Goal: Check status: Check status

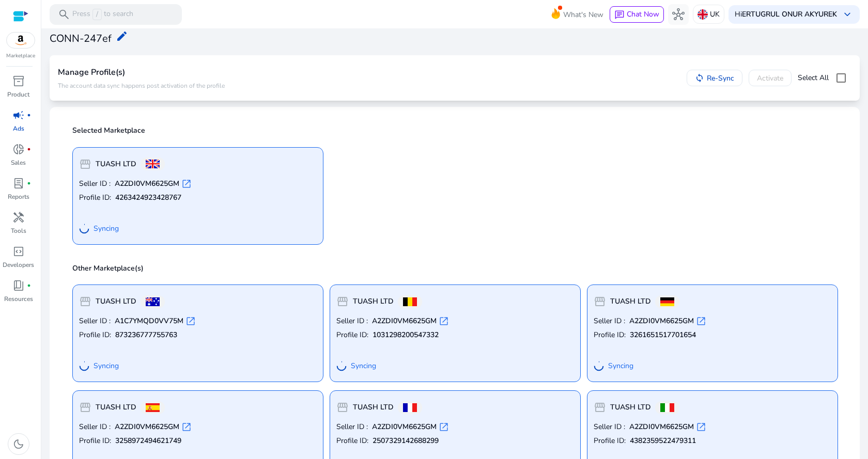
scroll to position [40, 0]
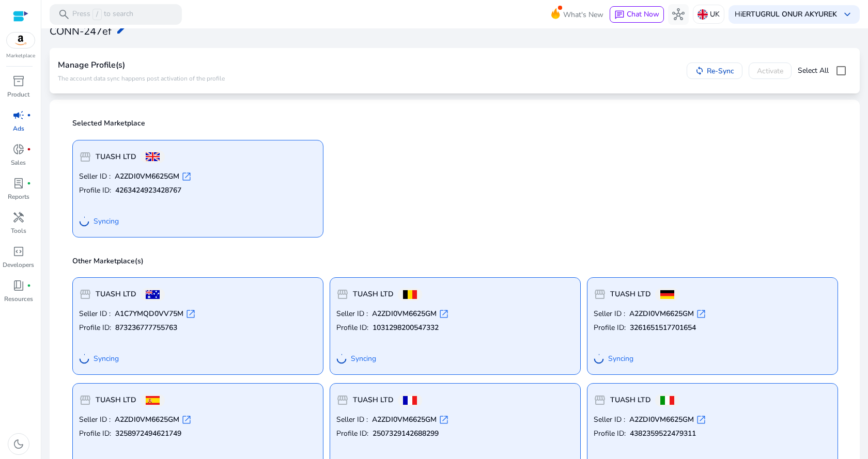
click at [288, 175] on p "Seller ID : A2ZDI0VM6625GM open_in_new" at bounding box center [198, 176] width 238 height 10
click at [112, 156] on b "TUASH LTD" at bounding box center [116, 157] width 41 height 10
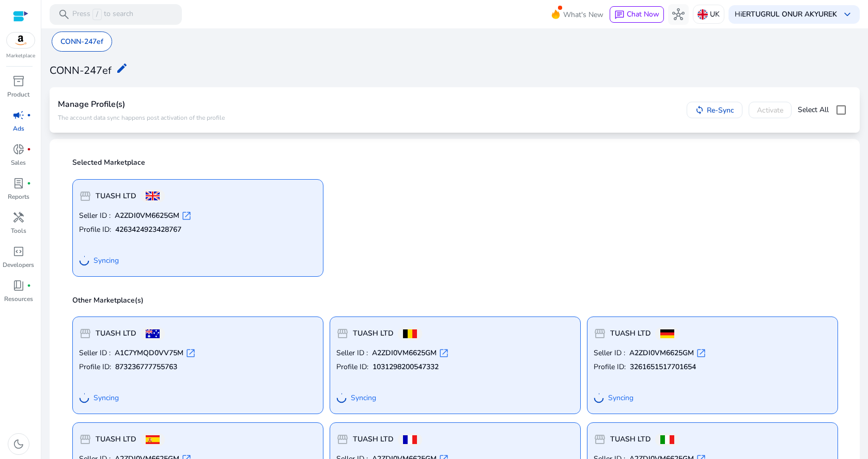
scroll to position [0, 0]
click at [119, 69] on mat-icon "edit" at bounding box center [122, 69] width 12 height 12
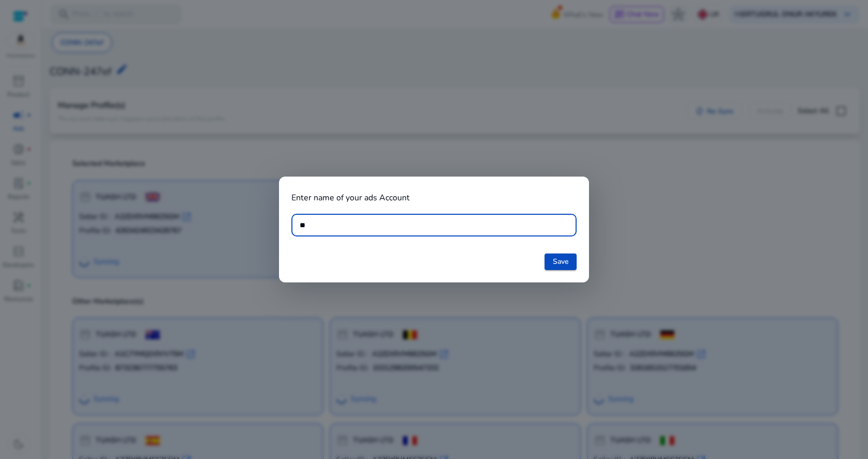
type input "*"
type input "*********"
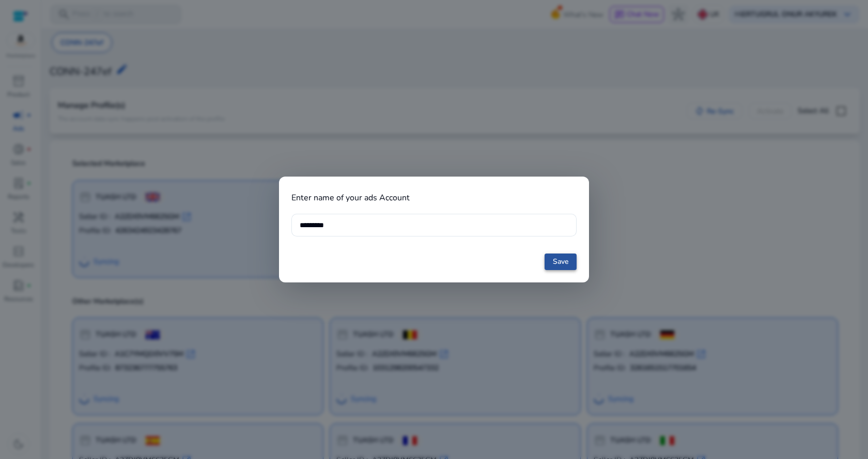
click at [567, 262] on span "Save" at bounding box center [560, 261] width 15 height 11
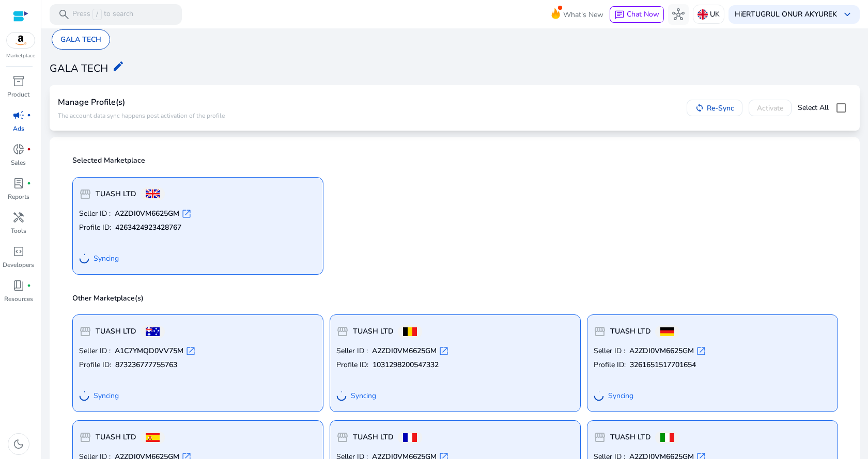
scroll to position [2, 0]
click at [25, 147] on div "donut_small fiber_manual_record" at bounding box center [18, 149] width 29 height 17
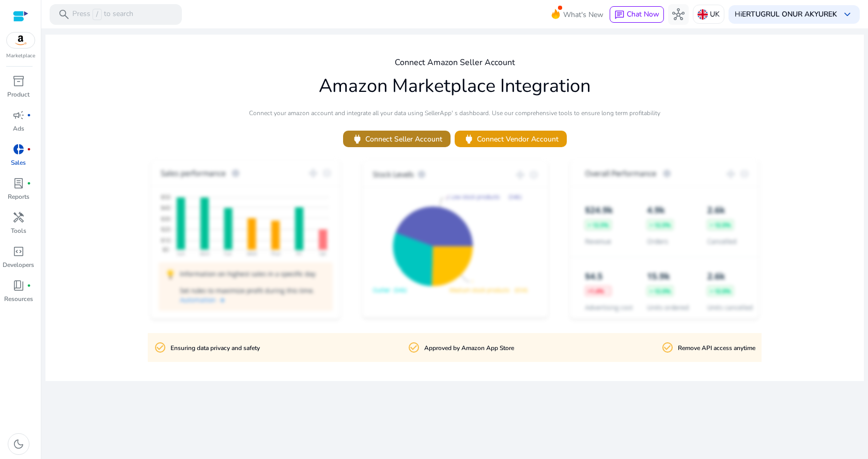
click at [383, 134] on span "power Connect Seller Account" at bounding box center [396, 139] width 91 height 12
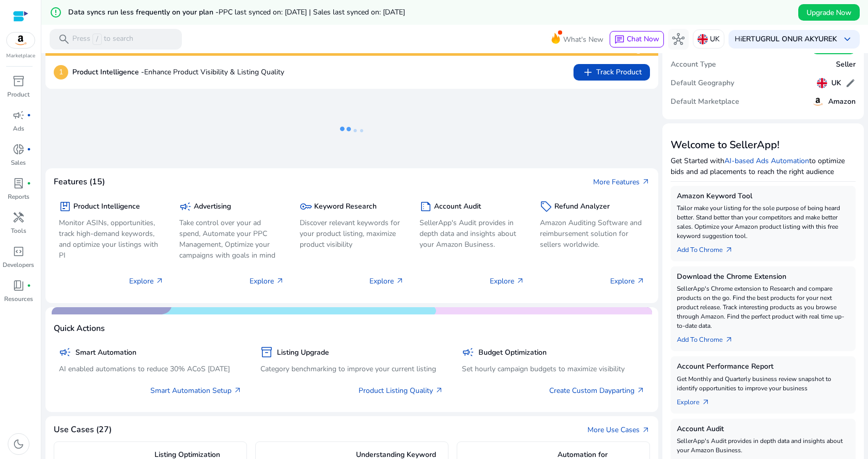
scroll to position [47, 0]
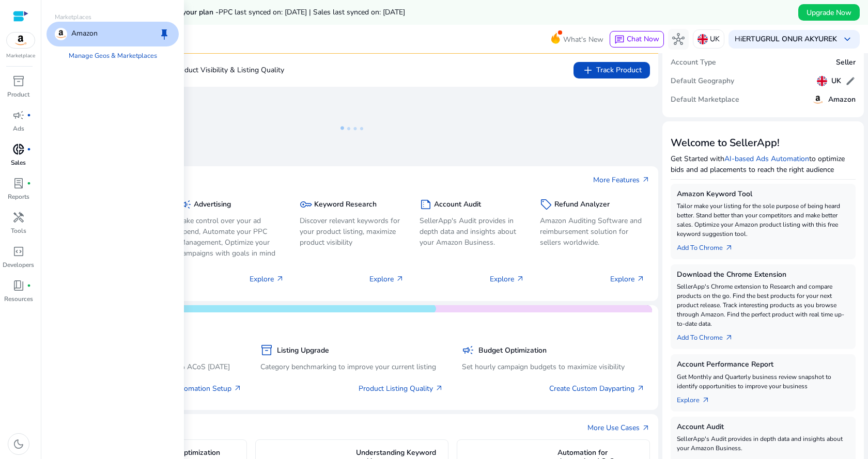
click at [23, 151] on span "donut_small" at bounding box center [18, 149] width 12 height 12
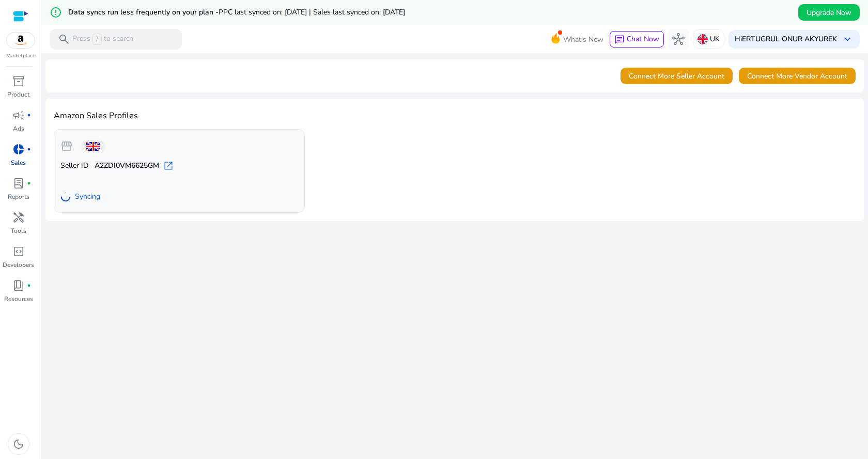
click at [362, 238] on div "We are getting things ready for you... Connect More Seller Account Connect More…" at bounding box center [454, 268] width 818 height 431
click at [18, 158] on p "Sales" at bounding box center [18, 162] width 15 height 9
click at [352, 189] on div "storefront Seller ID A2ZDI0VM6625GM open_in_new Syncing" at bounding box center [455, 171] width 802 height 84
click at [108, 193] on span "Go to Overview" at bounding box center [94, 196] width 51 height 11
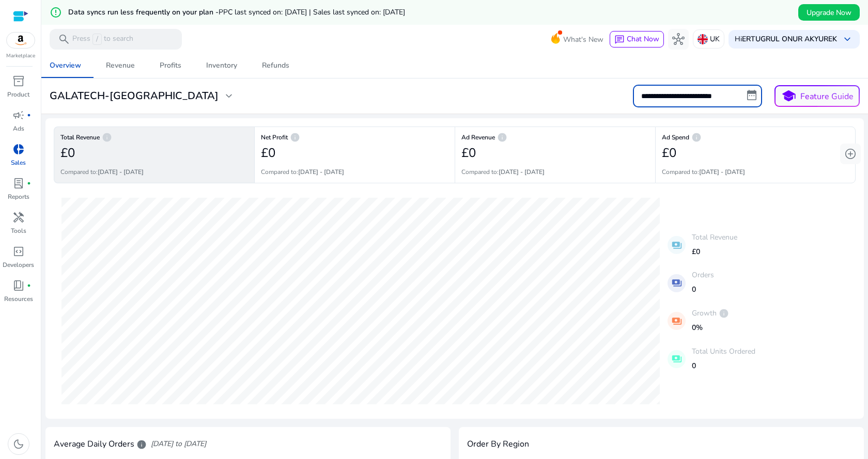
click at [689, 98] on input "**********" at bounding box center [697, 96] width 129 height 23
select select "*"
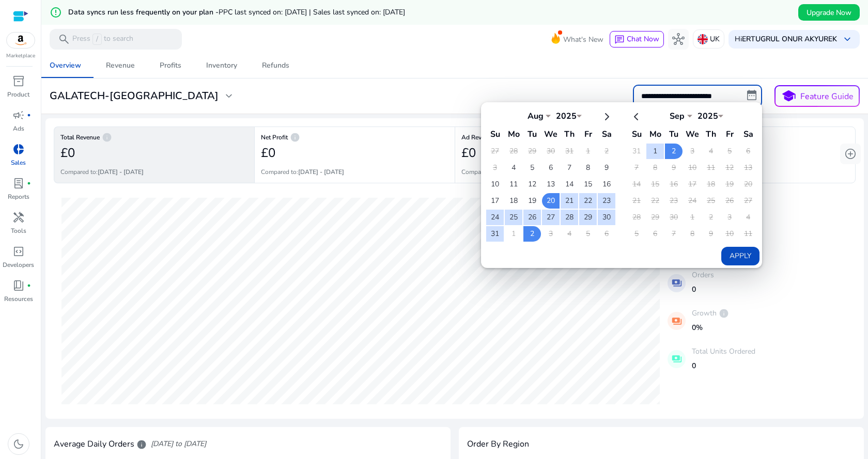
click at [523, 92] on div "**********" at bounding box center [454, 96] width 818 height 23
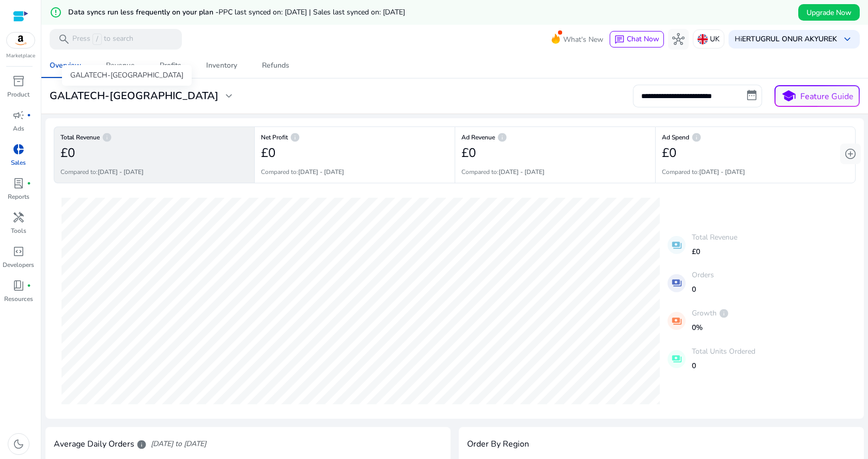
click at [117, 96] on h3 "GALATECH-UK" at bounding box center [134, 96] width 169 height 12
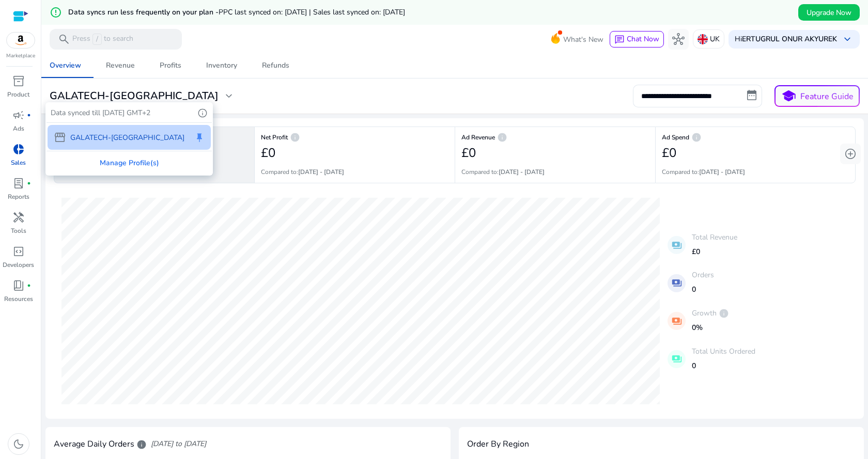
click at [113, 135] on p "GALATECH-UK" at bounding box center [127, 137] width 114 height 11
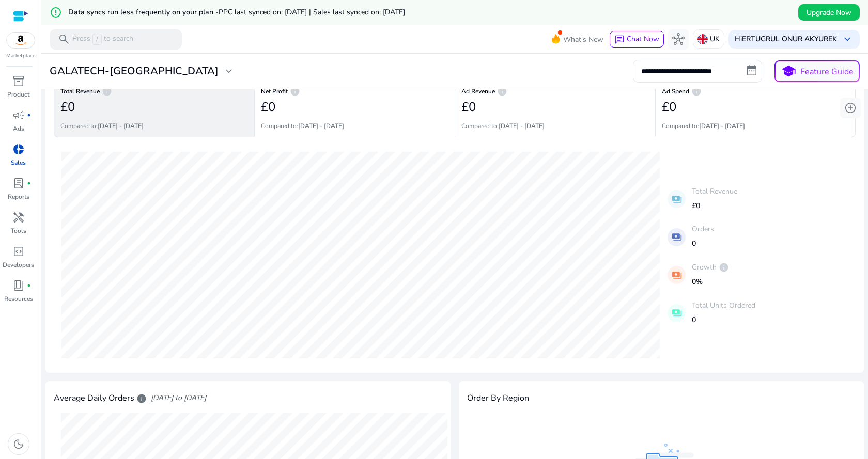
scroll to position [53, 0]
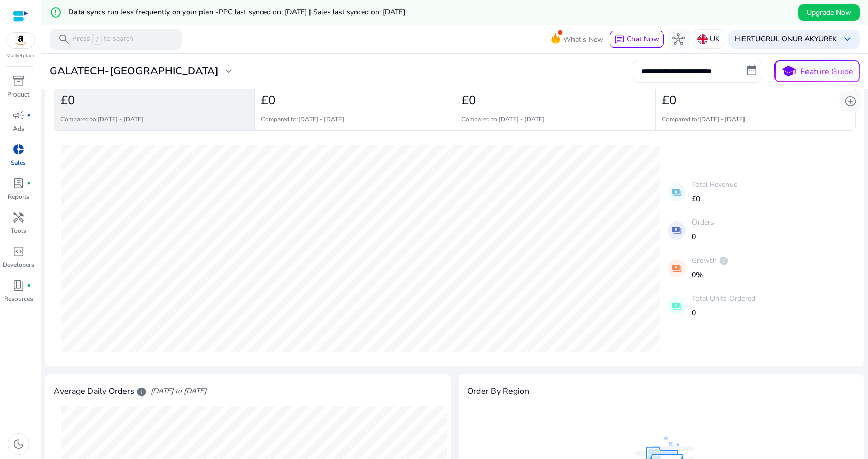
click at [698, 71] on input "**********" at bounding box center [697, 71] width 129 height 23
select select "*"
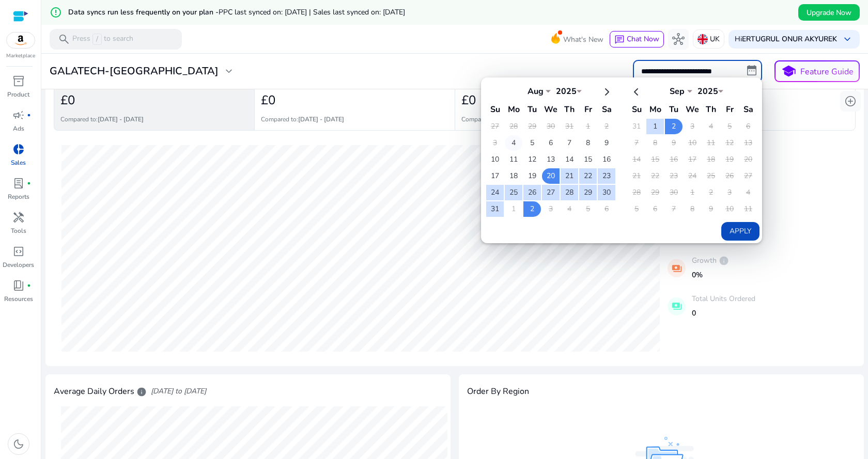
click at [512, 143] on td "4" at bounding box center [514, 142] width 18 height 15
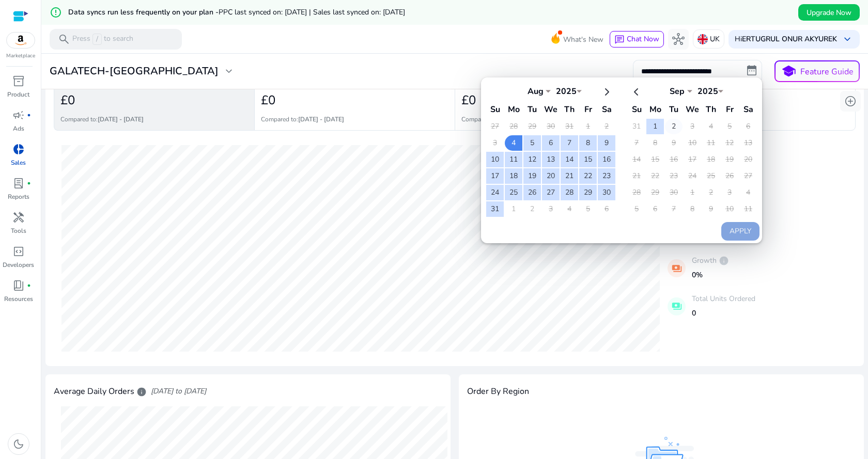
click at [668, 126] on td "2" at bounding box center [674, 126] width 18 height 15
click at [736, 229] on button "Apply" at bounding box center [740, 231] width 38 height 19
type input "**********"
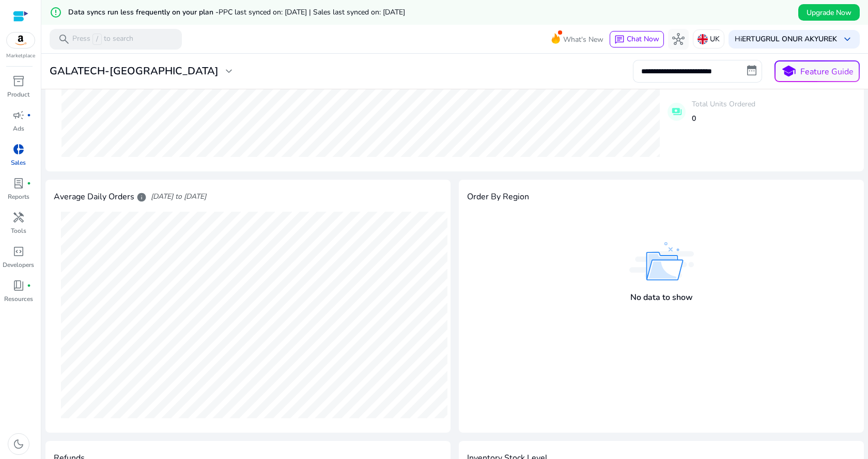
scroll to position [0, 0]
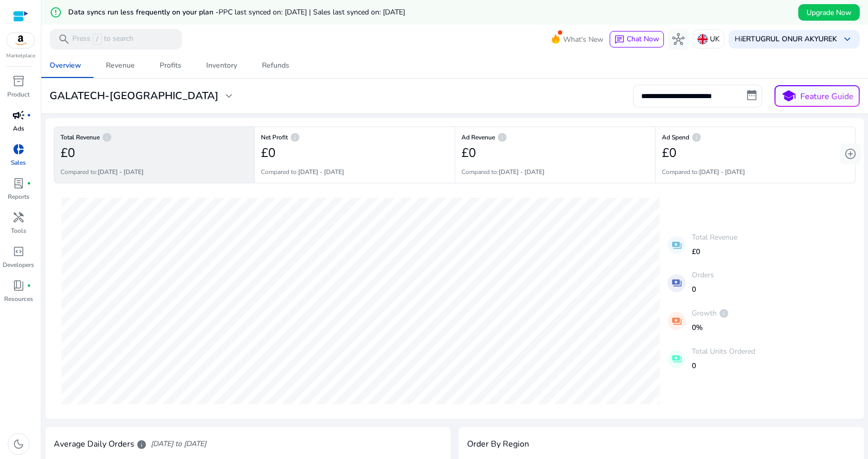
click at [14, 116] on span "campaign" at bounding box center [18, 115] width 12 height 12
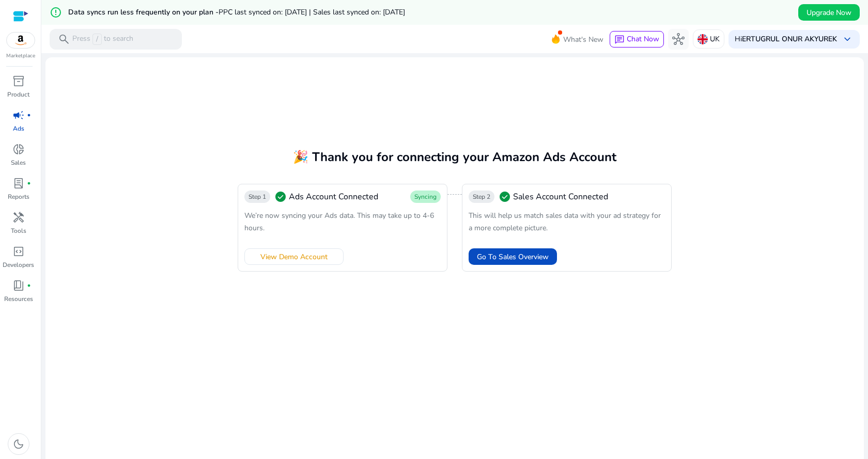
drag, startPoint x: 309, startPoint y: 255, endPoint x: 411, endPoint y: 263, distance: 102.0
click at [411, 263] on div "Step 1 check_circle Ads Account Connected Syncing We’re now syncing your Ads da…" at bounding box center [343, 228] width 210 height 88
click at [521, 252] on span "Go To Sales Overview" at bounding box center [513, 257] width 72 height 11
